Goal: Information Seeking & Learning: Find specific fact

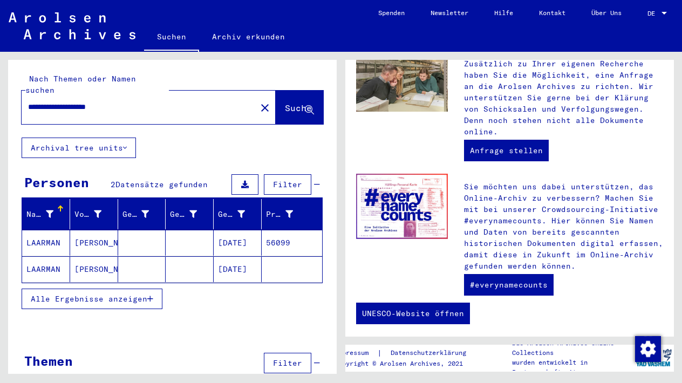
scroll to position [454, 0]
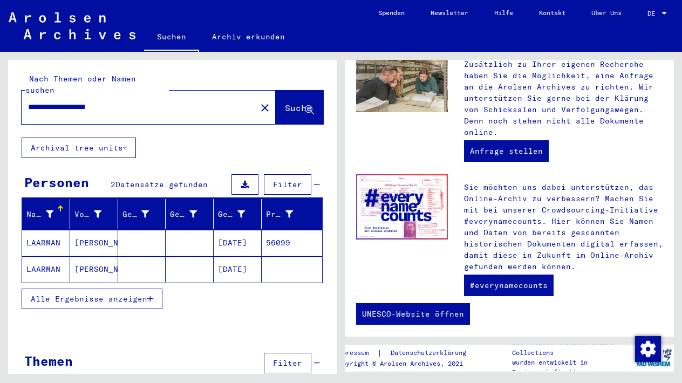
click at [87, 230] on mat-cell "[PERSON_NAME]" at bounding box center [94, 243] width 48 height 26
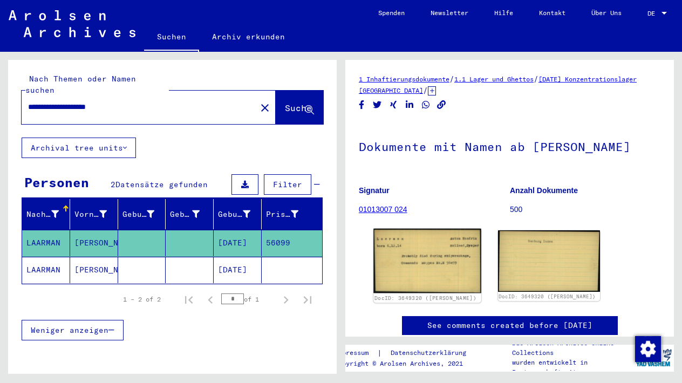
click at [428, 268] on img at bounding box center [426, 261] width 107 height 65
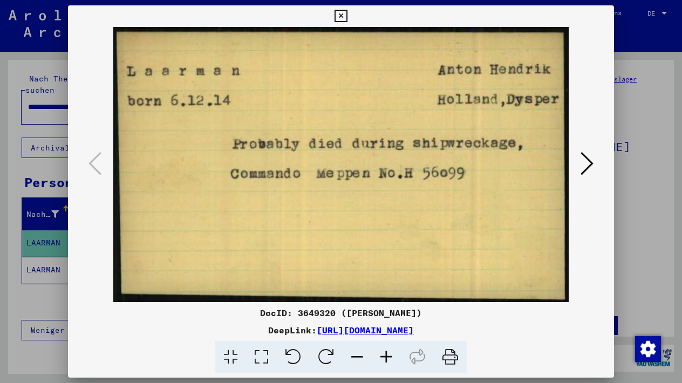
click at [452, 359] on icon at bounding box center [450, 357] width 33 height 33
click at [585, 167] on icon at bounding box center [586, 164] width 13 height 26
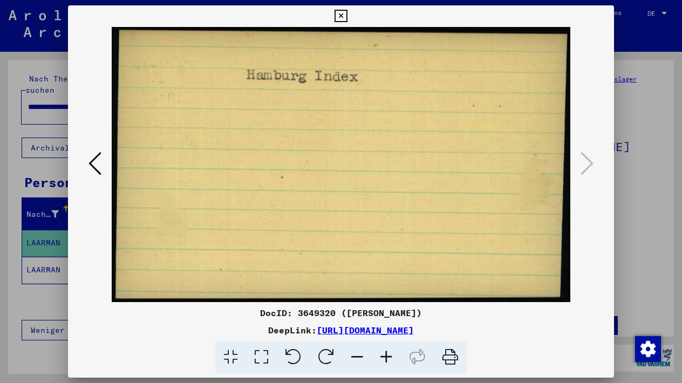
click at [448, 352] on icon at bounding box center [450, 357] width 33 height 33
click at [347, 13] on icon at bounding box center [340, 16] width 12 height 13
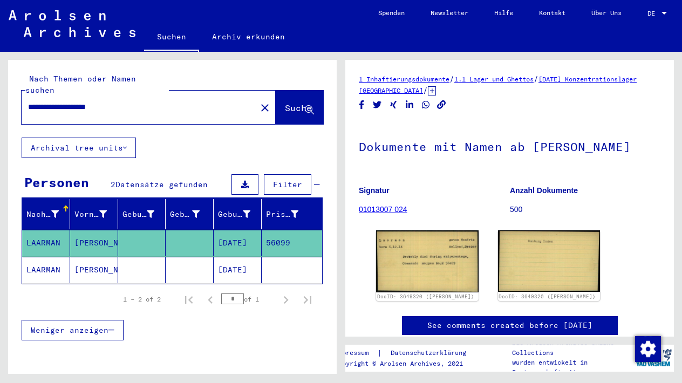
click at [129, 262] on mat-cell at bounding box center [142, 270] width 48 height 26
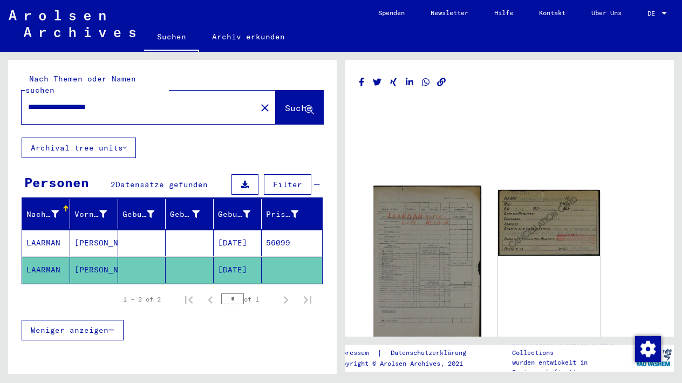
click at [449, 264] on img at bounding box center [426, 269] width 107 height 167
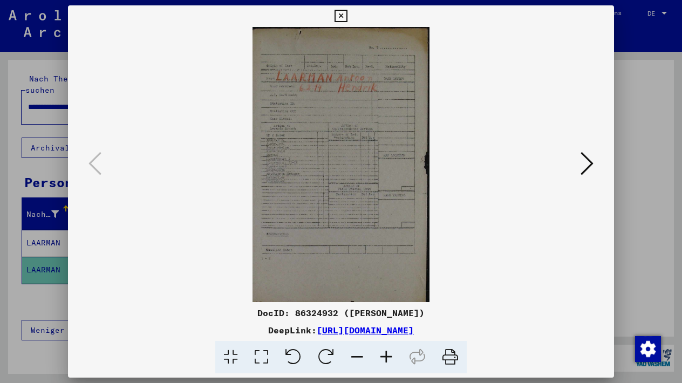
click at [452, 355] on icon at bounding box center [450, 357] width 33 height 33
click at [331, 330] on link "[URL][DOMAIN_NAME]" at bounding box center [365, 330] width 97 height 11
